Goal: Navigation & Orientation: Find specific page/section

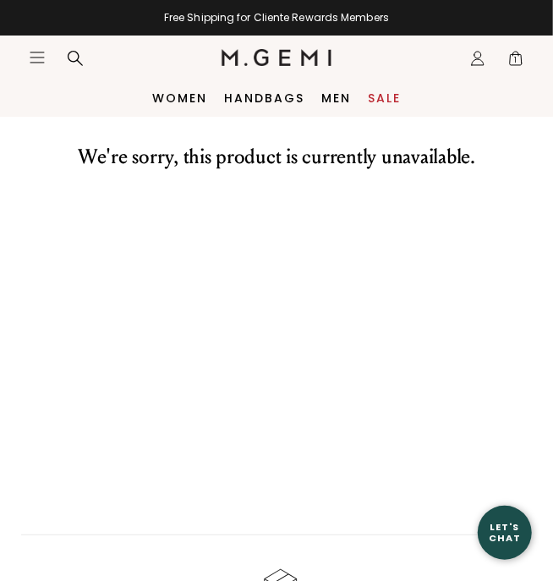
click at [400, 376] on div at bounding box center [285, 308] width 537 height 249
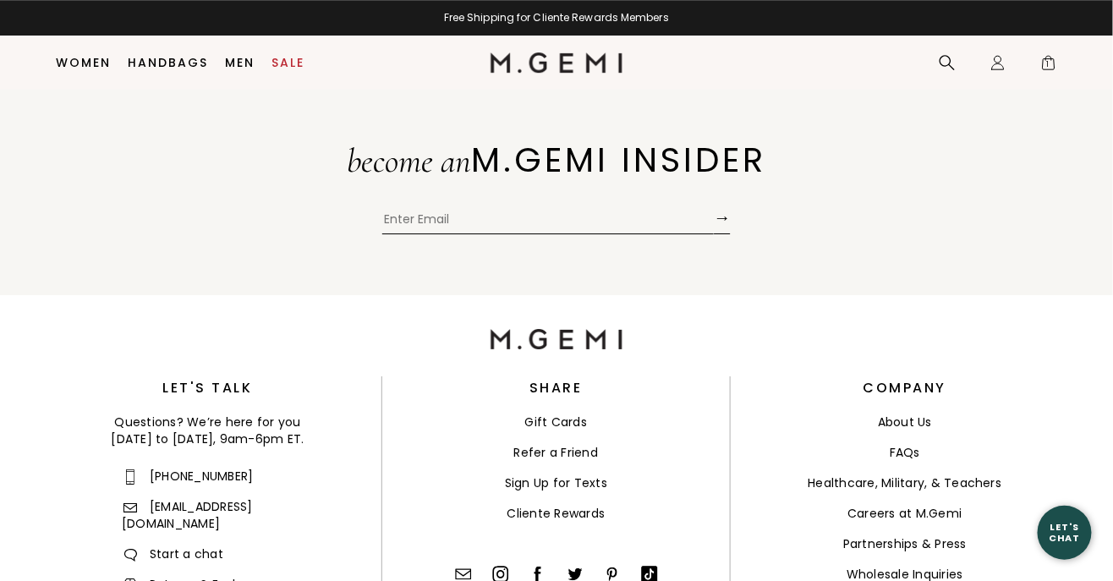
scroll to position [3588, 0]
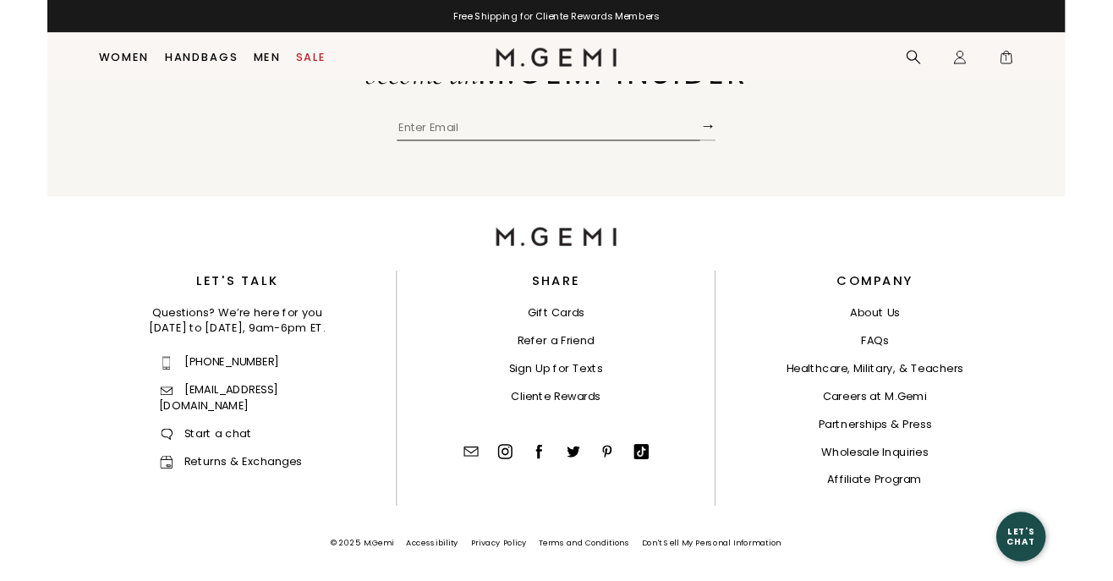
scroll to position [3633, 0]
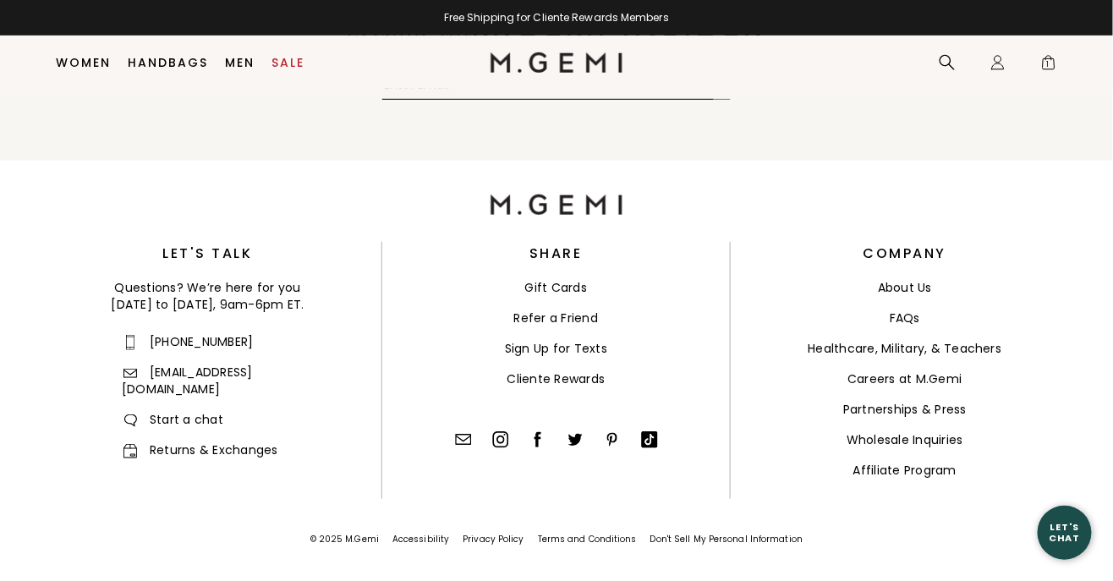
scroll to position [8131, 0]
